Goal: Task Accomplishment & Management: Use online tool/utility

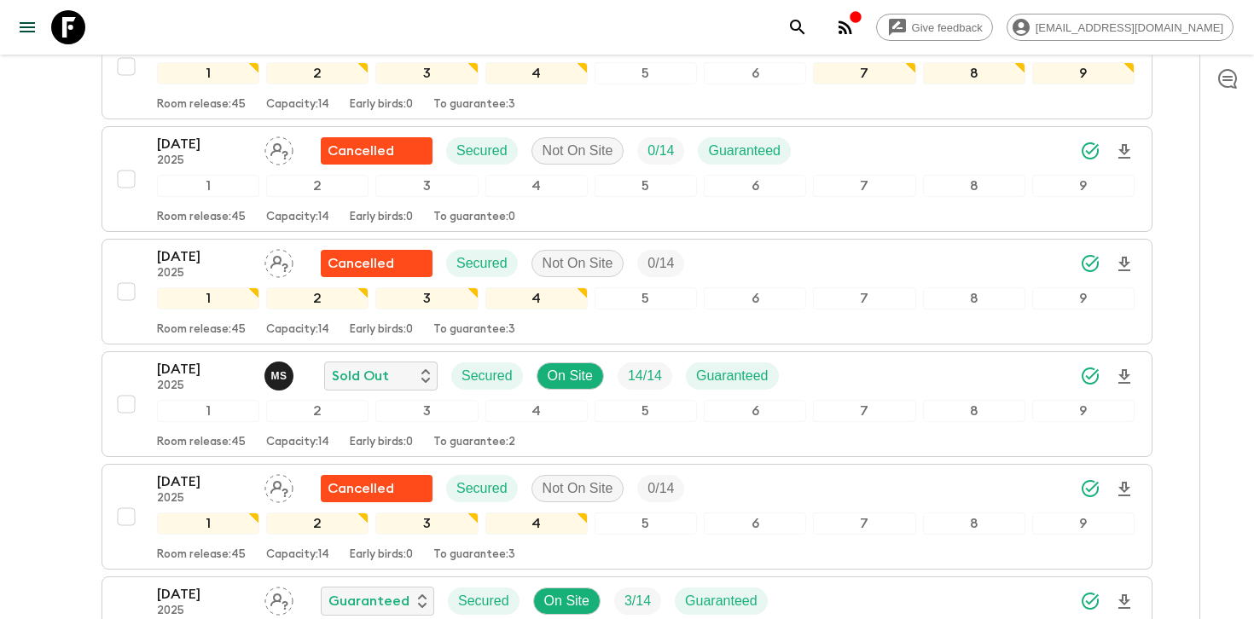
scroll to position [1989, 0]
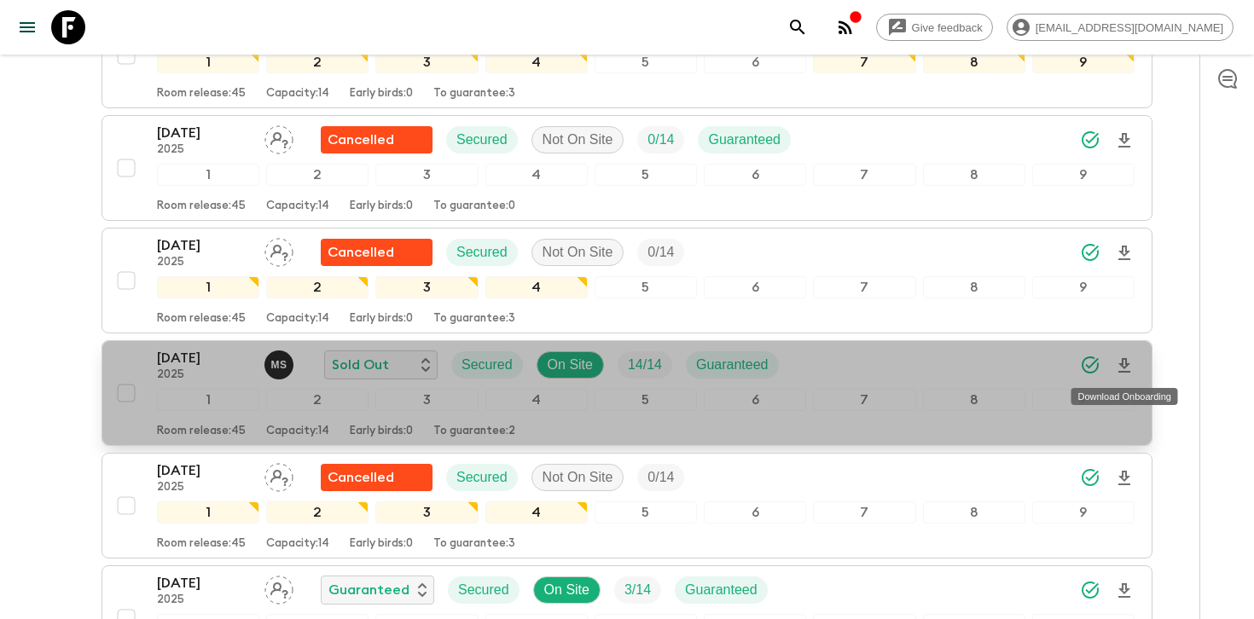
click at [1119, 367] on icon "Download Onboarding" at bounding box center [1124, 366] width 20 height 20
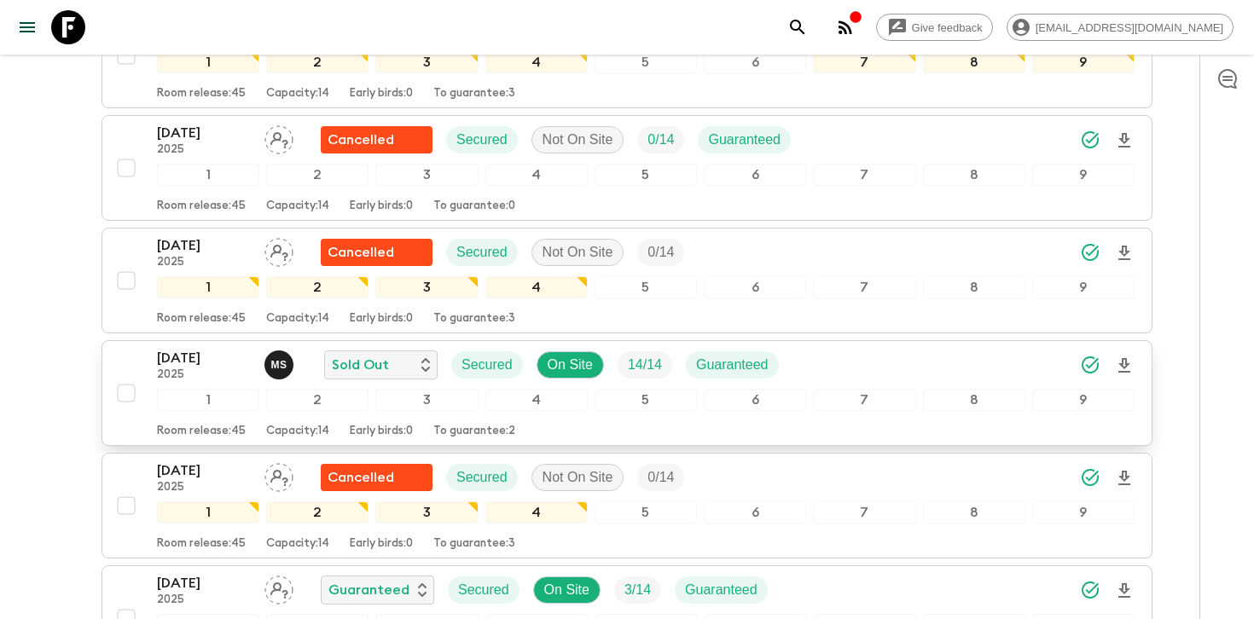
click at [964, 361] on div "[DATE] 2025 M S Sold Out Secured On Site 14 / 14 Guaranteed" at bounding box center [646, 365] width 978 height 34
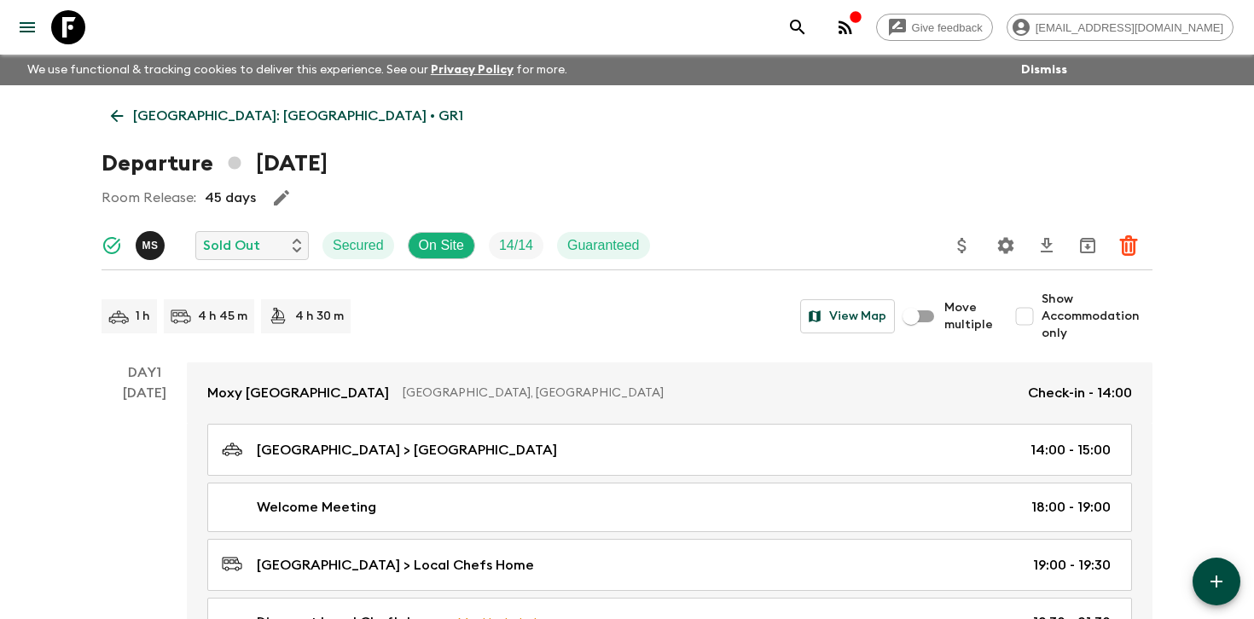
click at [1003, 241] on icon "Settings" at bounding box center [1006, 245] width 16 height 16
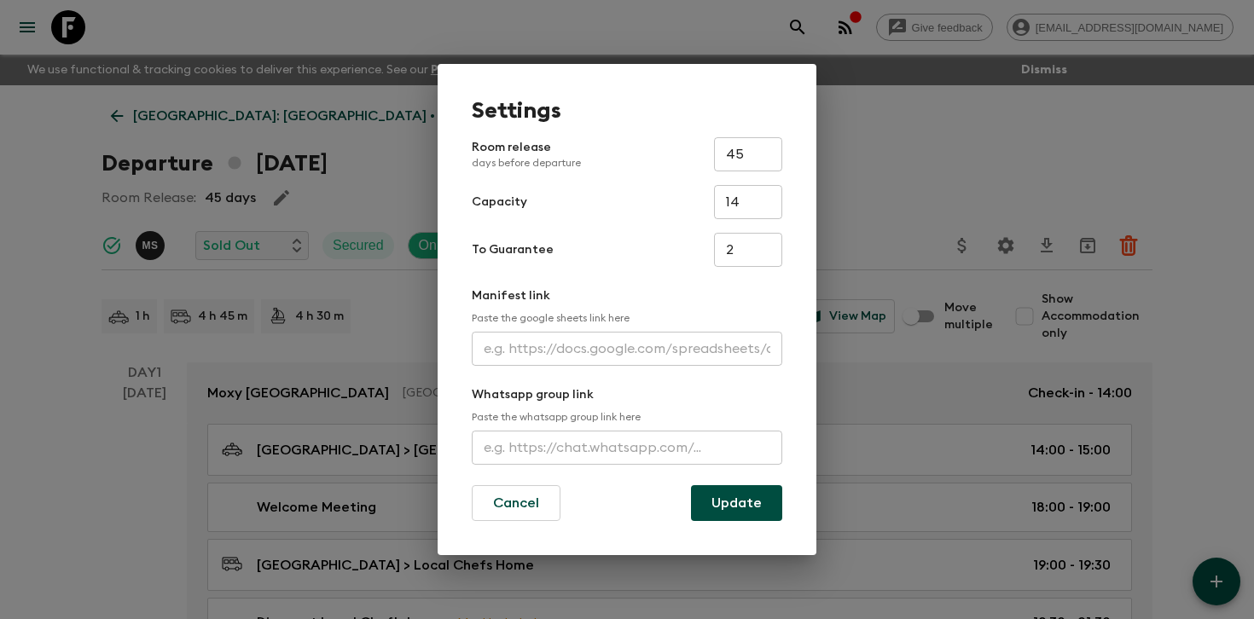
click at [625, 342] on input "text" at bounding box center [627, 349] width 311 height 34
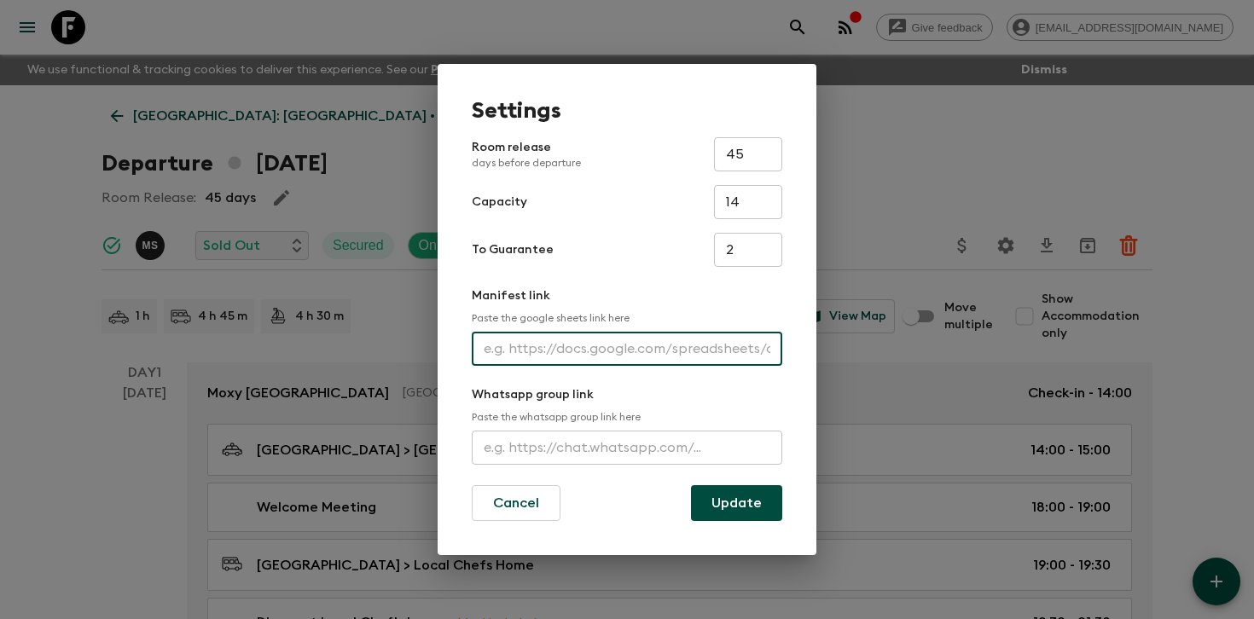
paste input "[URL][DOMAIN_NAME]"
type input "[URL][DOMAIN_NAME]"
click at [736, 498] on button "Update" at bounding box center [736, 503] width 91 height 36
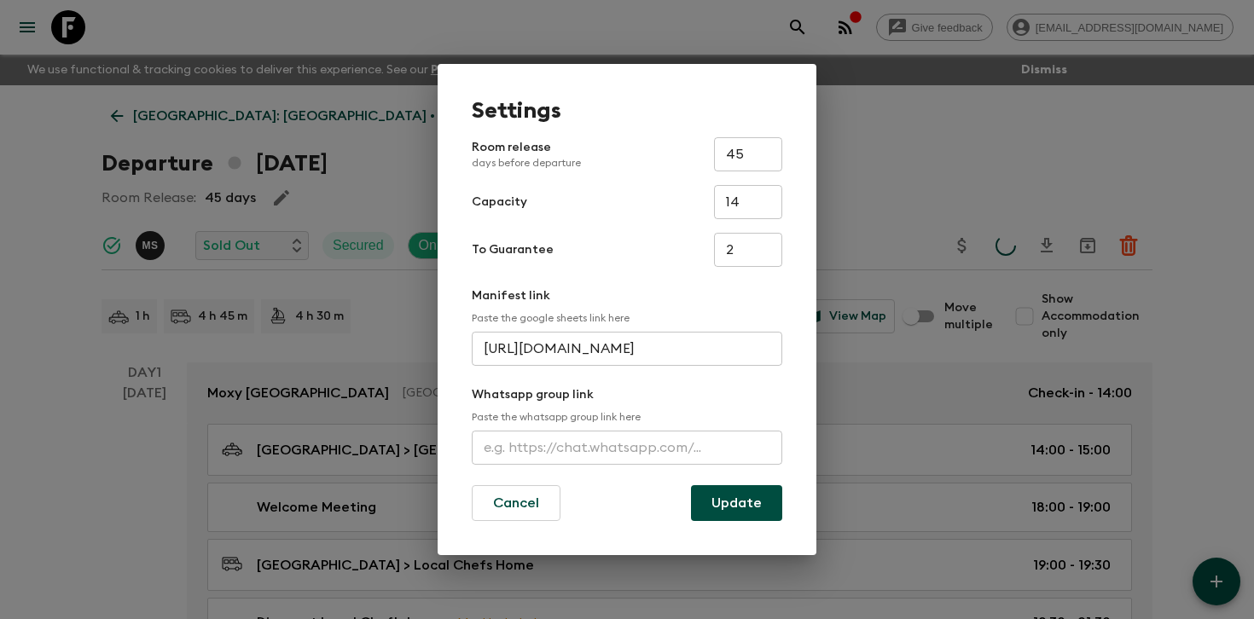
scroll to position [0, 0]
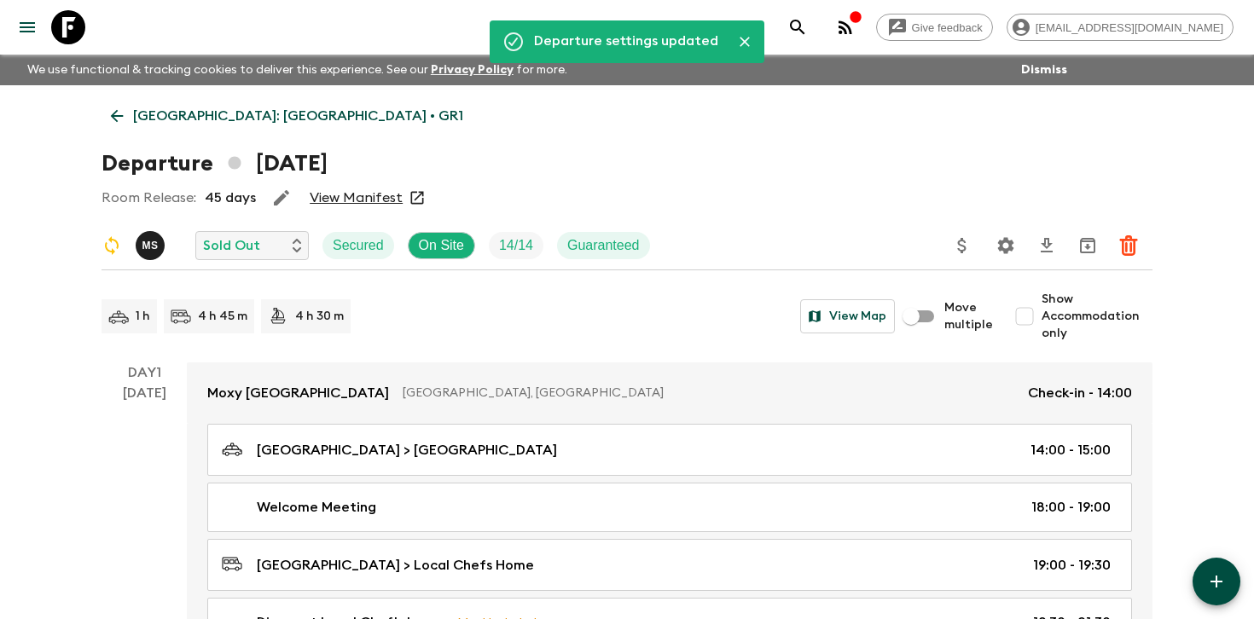
click at [337, 204] on link "View Manifest" at bounding box center [356, 197] width 93 height 17
